Goal: Task Accomplishment & Management: Use online tool/utility

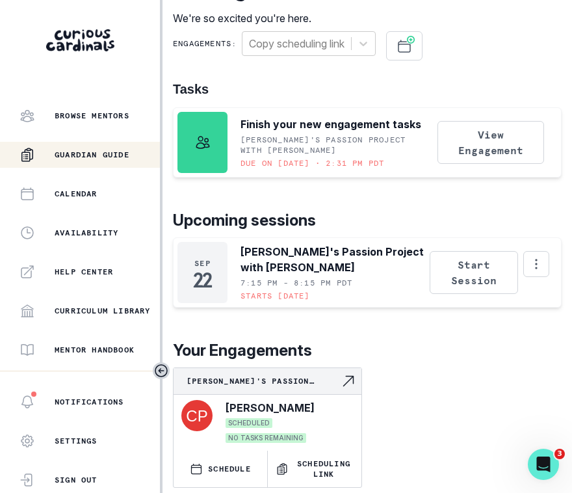
scroll to position [305, 0]
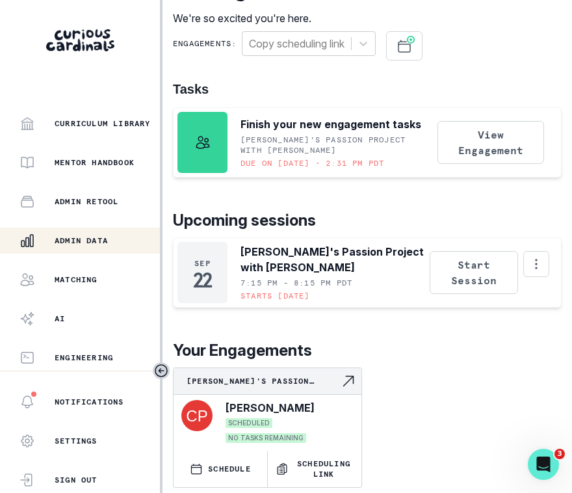
click at [98, 251] on button "Admin Data" at bounding box center [80, 241] width 160 height 26
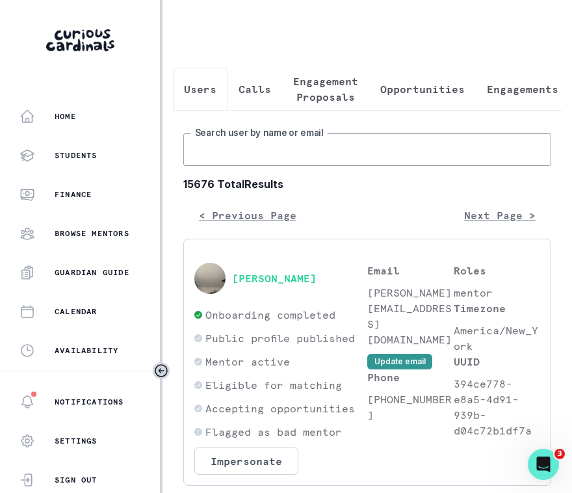
click at [306, 148] on input "Search user by name or email" at bounding box center [367, 149] width 368 height 33
type input "s"
type input "[PERSON_NAME] m"
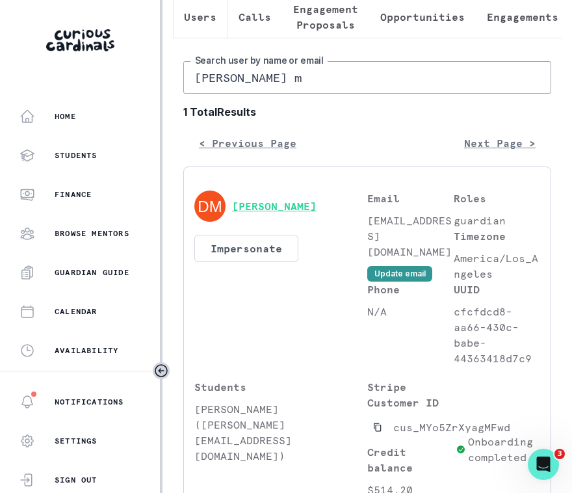
scroll to position [75, 0]
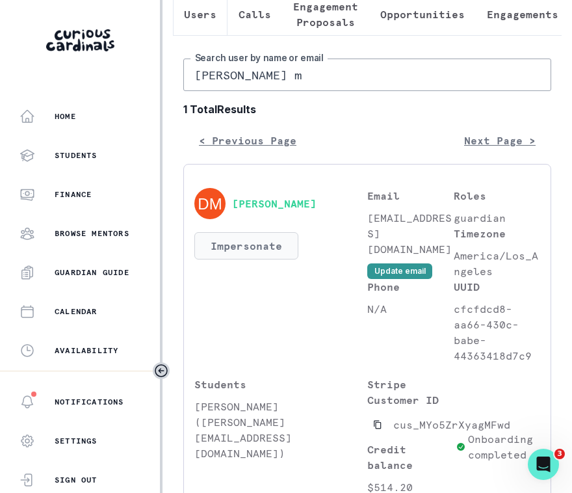
click at [256, 259] on button "Impersonate" at bounding box center [246, 245] width 104 height 27
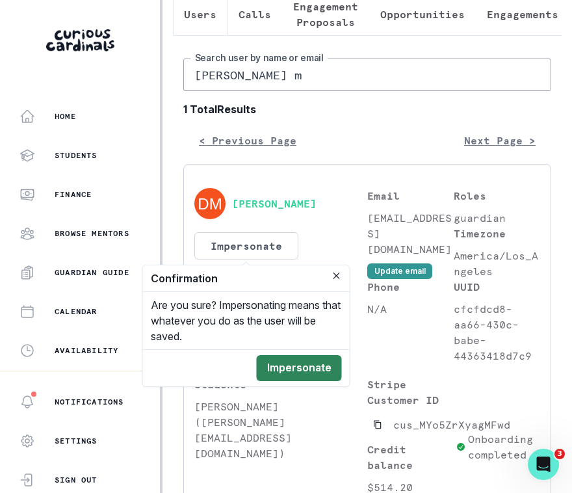
click at [282, 369] on button "Impersonate" at bounding box center [299, 368] width 85 height 26
